Goal: Task Accomplishment & Management: Manage account settings

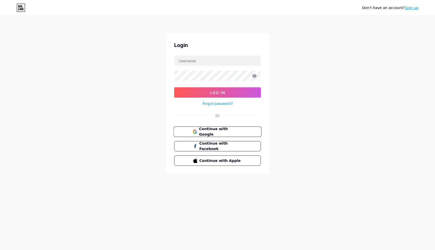
click at [239, 134] on span "Continue with Google" at bounding box center [220, 131] width 43 height 11
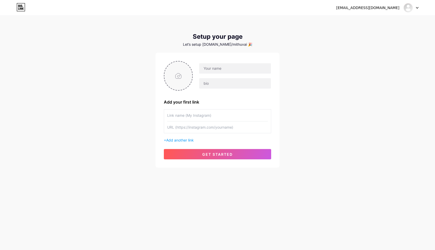
click at [192, 76] on div at bounding box center [178, 76] width 29 height 30
click at [187, 76] on input "file" at bounding box center [178, 75] width 28 height 29
type input "C:\fakepath\MIthuvai Foods.jpg"
click at [223, 66] on input "text" at bounding box center [235, 68] width 72 height 10
paste input "[EMAIL_ADDRESS][DOMAIN_NAME]"
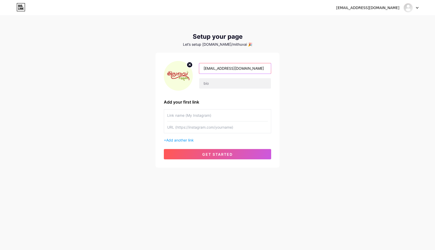
drag, startPoint x: 227, startPoint y: 68, endPoint x: 257, endPoint y: 70, distance: 30.6
click at [256, 70] on input "[EMAIL_ADDRESS][DOMAIN_NAME]" at bounding box center [235, 68] width 72 height 10
type input "Mithuvai Foods"
click at [218, 155] on span "get started" at bounding box center [217, 154] width 30 height 4
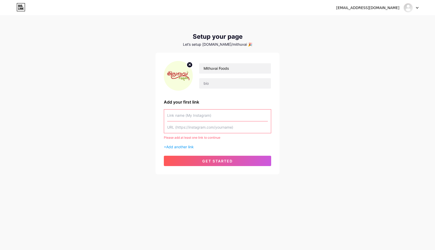
click at [219, 121] on input "text" at bounding box center [217, 127] width 101 height 12
click at [223, 117] on input "text" at bounding box center [217, 115] width 101 height 12
click at [219, 122] on input "text" at bounding box center [217, 127] width 101 height 12
paste input "[URL][DOMAIN_NAME]"
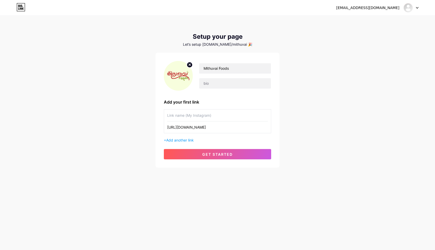
type input "[URL][DOMAIN_NAME]"
click at [214, 116] on input "text" at bounding box center [217, 115] width 101 height 12
type input "FB"
click at [217, 153] on span "get started" at bounding box center [217, 154] width 30 height 4
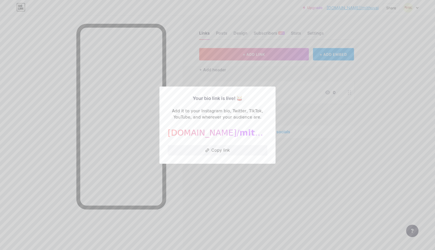
click at [252, 197] on div at bounding box center [217, 125] width 435 height 250
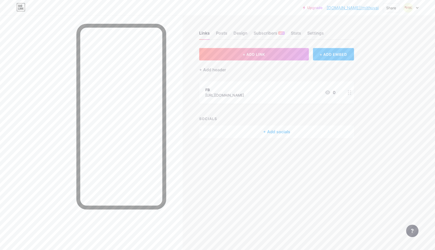
click at [286, 137] on div "+ Add socials" at bounding box center [276, 131] width 155 height 12
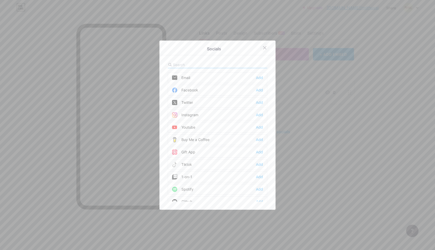
click at [265, 49] on div at bounding box center [264, 47] width 9 height 9
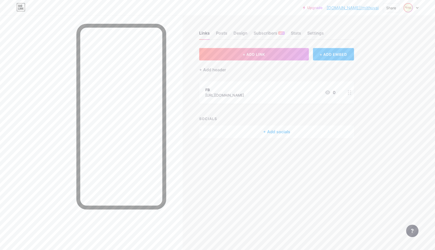
click at [409, 9] on img at bounding box center [408, 8] width 8 height 8
click at [378, 60] on link "Account settings" at bounding box center [386, 59] width 64 height 14
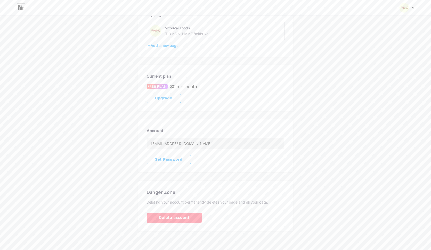
scroll to position [38, 0]
click at [204, 143] on input "[EMAIL_ADDRESS][DOMAIN_NAME]" at bounding box center [216, 141] width 138 height 10
click at [275, 125] on div "Account [EMAIL_ADDRESS][DOMAIN_NAME] Set Password" at bounding box center [215, 143] width 155 height 53
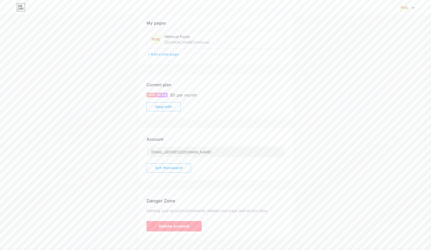
scroll to position [0, 0]
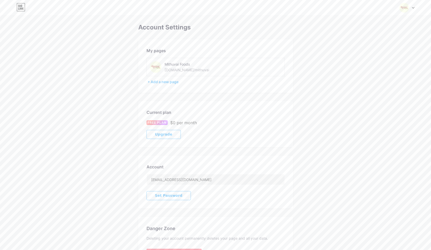
click at [209, 74] on div "Mithuvai Foods [DOMAIN_NAME]/mithuvai" at bounding box center [216, 67] width 138 height 18
click at [409, 7] on img at bounding box center [405, 8] width 10 height 10
click at [380, 35] on div "[DOMAIN_NAME]/mithuvai" at bounding box center [386, 36] width 40 height 4
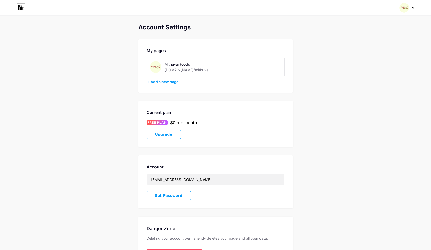
click at [28, 10] on div "Switch accounts Mithuvai Foods bio.link/mithuvai + Add a new page Dashboard Log…" at bounding box center [215, 7] width 431 height 9
click at [23, 5] on icon at bounding box center [21, 7] width 9 height 8
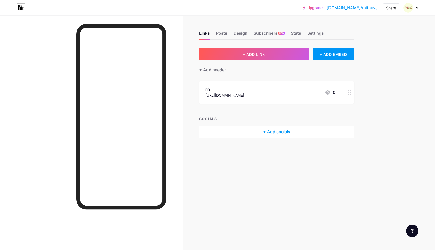
click at [374, 9] on link "[DOMAIN_NAME]/mithuvai" at bounding box center [353, 8] width 52 height 6
click at [414, 11] on div at bounding box center [411, 7] width 15 height 9
click at [378, 55] on link "Account settings" at bounding box center [386, 59] width 64 height 14
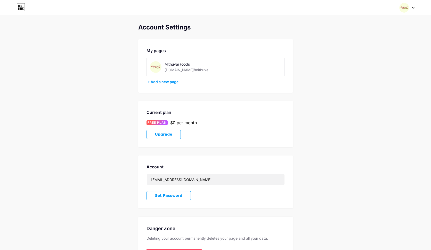
click at [179, 66] on div "Mithuvai Foods" at bounding box center [200, 63] width 70 height 5
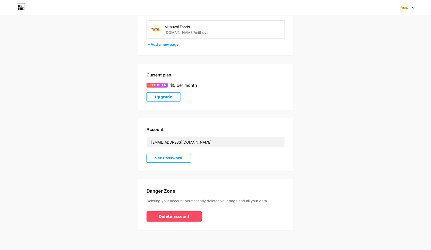
scroll to position [38, 0]
click at [168, 42] on div "+ Add a new page" at bounding box center [216, 43] width 137 height 5
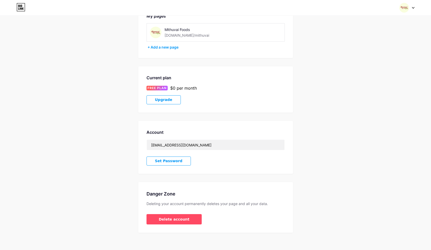
scroll to position [38, 0]
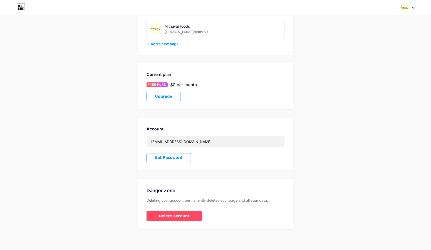
click at [231, 129] on div "Account" at bounding box center [216, 129] width 138 height 6
click at [186, 158] on button "Set Password" at bounding box center [169, 157] width 45 height 9
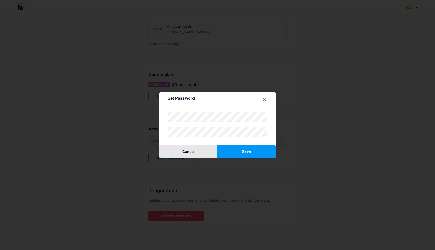
click at [184, 154] on button "Cancel" at bounding box center [189, 151] width 58 height 12
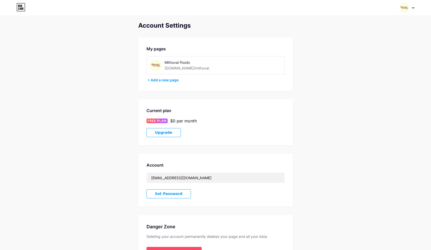
scroll to position [0, 0]
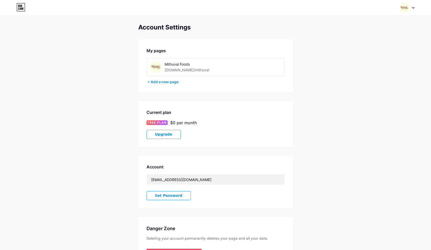
click at [409, 9] on div at bounding box center [407, 7] width 15 height 9
click at [391, 29] on div "Mithuvai Foods [DOMAIN_NAME]/mithuvai" at bounding box center [386, 33] width 40 height 9
click at [15, 10] on div "Switch accounts Mithuvai Foods bio.link/mithuvai + Add a new page Dashboard Log…" at bounding box center [215, 7] width 431 height 9
click at [21, 9] on icon at bounding box center [20, 8] width 1 height 2
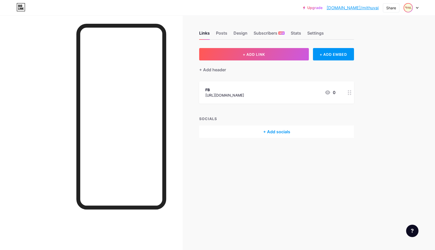
click at [407, 8] on img at bounding box center [408, 8] width 8 height 8
click at [394, 9] on div "Share" at bounding box center [392, 7] width 10 height 5
click at [354, 36] on div "Get my QR code" at bounding box center [355, 39] width 32 height 6
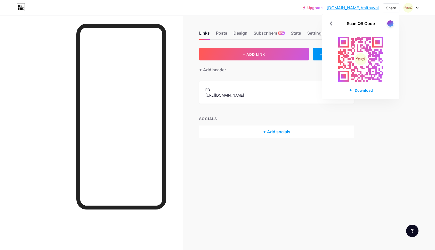
click at [387, 22] on div at bounding box center [390, 23] width 7 height 7
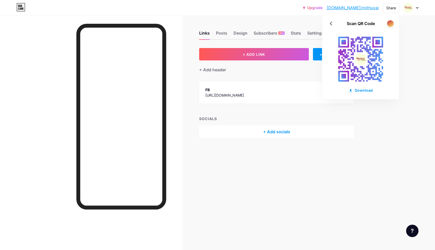
click at [388, 22] on div at bounding box center [390, 23] width 6 height 6
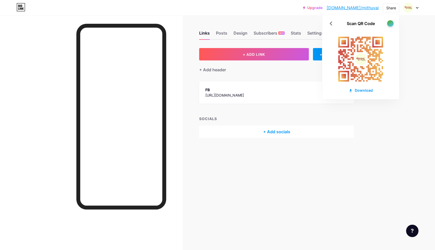
click at [388, 22] on div at bounding box center [390, 23] width 6 height 6
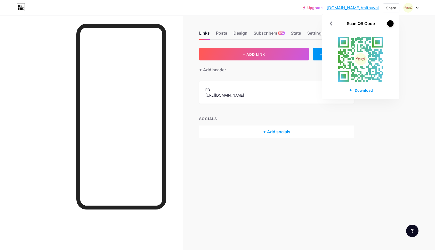
click at [388, 22] on div at bounding box center [390, 23] width 6 height 6
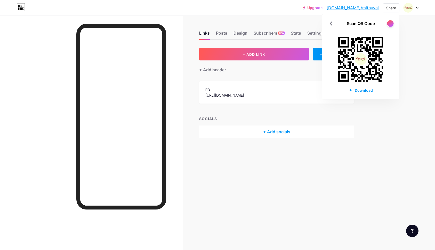
click at [388, 22] on div at bounding box center [390, 23] width 6 height 6
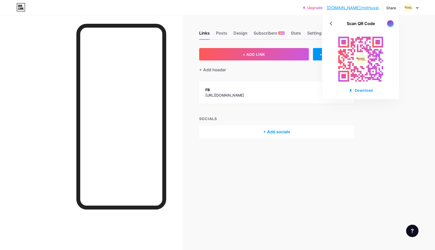
click at [388, 22] on div at bounding box center [390, 23] width 6 height 6
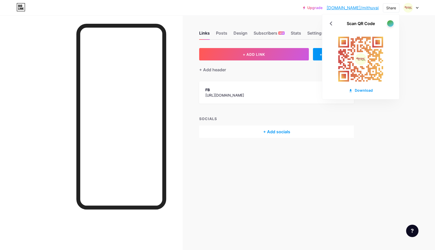
click at [388, 22] on div at bounding box center [390, 23] width 6 height 6
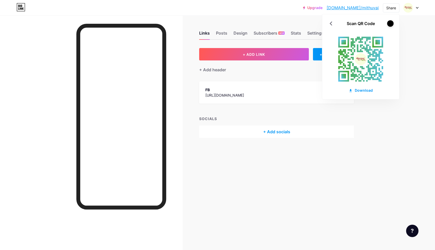
click at [388, 22] on div at bounding box center [390, 23] width 6 height 6
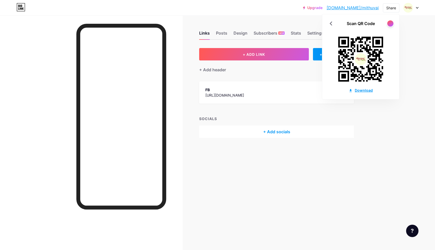
click at [366, 89] on div "Download" at bounding box center [361, 90] width 24 height 5
